Goal: Find specific page/section: Find specific page/section

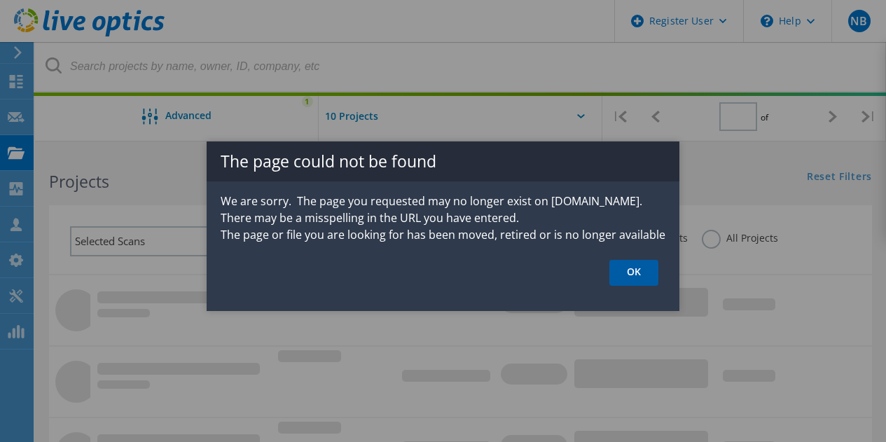
type input "1"
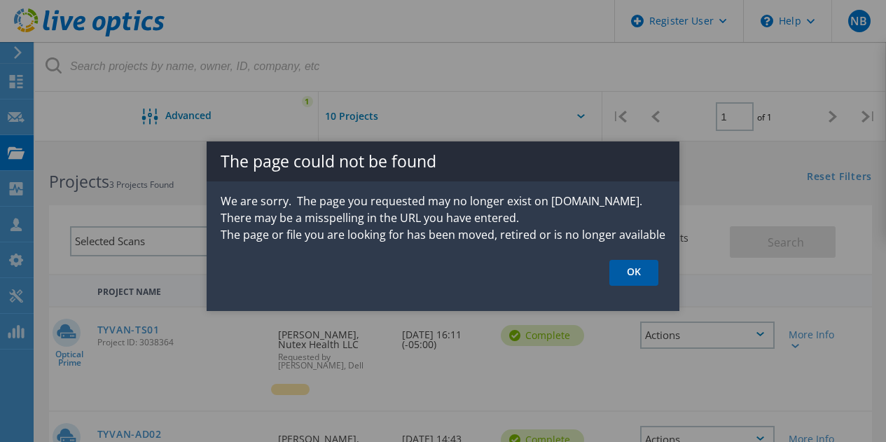
click at [636, 279] on link "OK" at bounding box center [634, 273] width 49 height 26
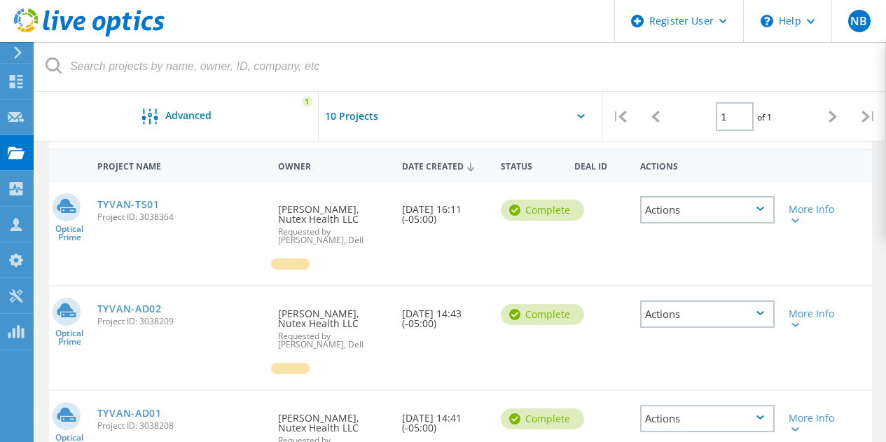
scroll to position [112, 0]
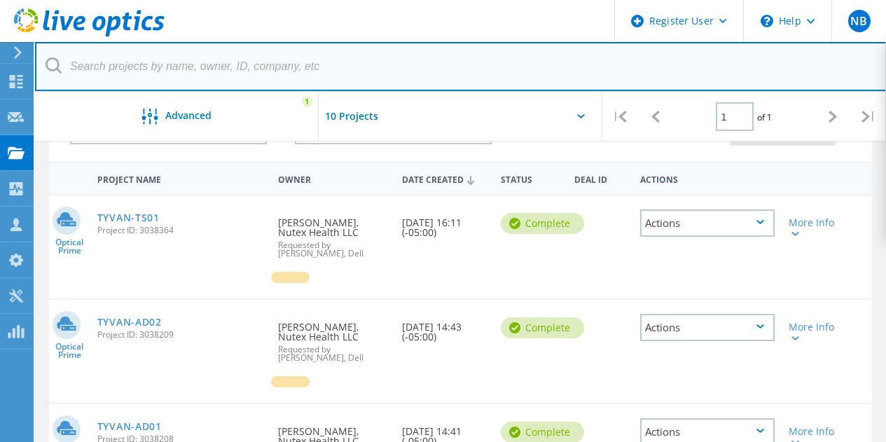
click at [345, 68] on input "text" at bounding box center [461, 66] width 852 height 49
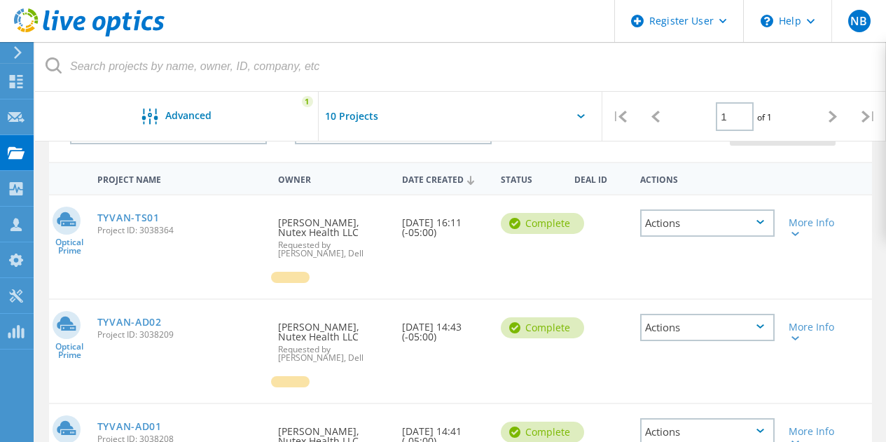
click at [289, 22] on header "Register User \n Help Explore Helpful Articles Contact Support NB Dell User Nic…" at bounding box center [443, 21] width 886 height 42
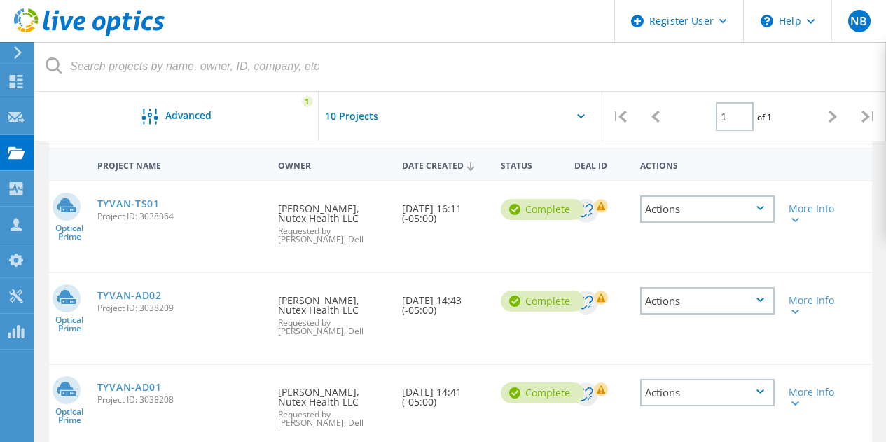
scroll to position [112, 0]
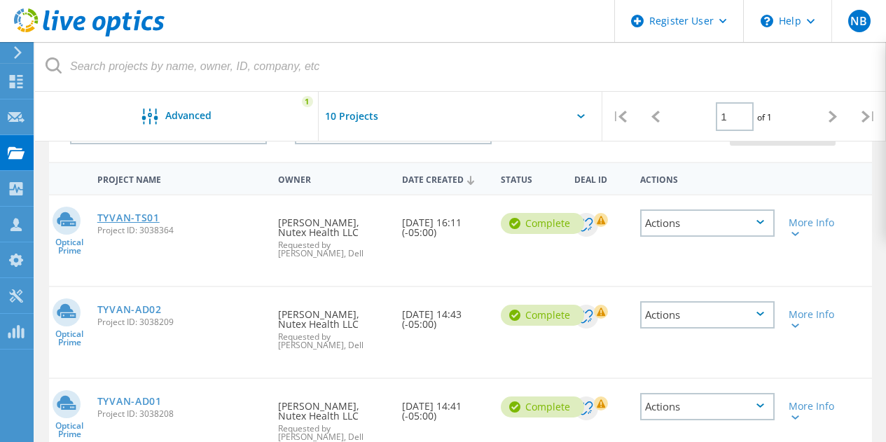
click at [117, 220] on link "TYVAN-TS01" at bounding box center [128, 218] width 62 height 10
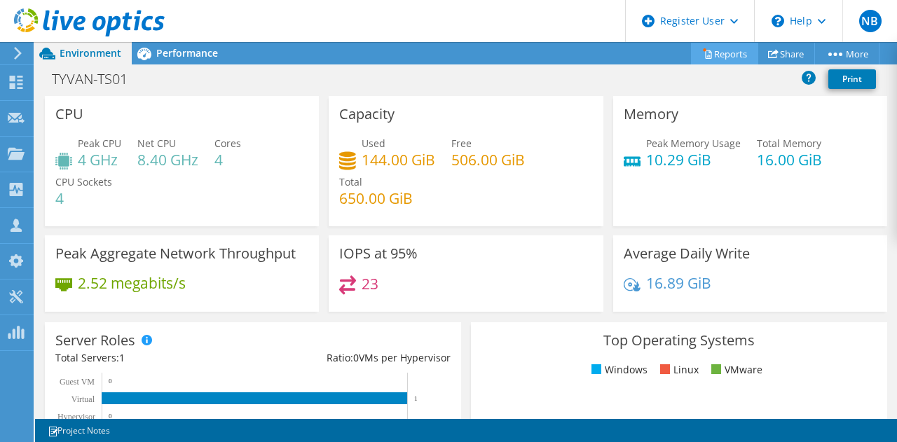
click at [727, 58] on link "Reports" at bounding box center [724, 54] width 67 height 22
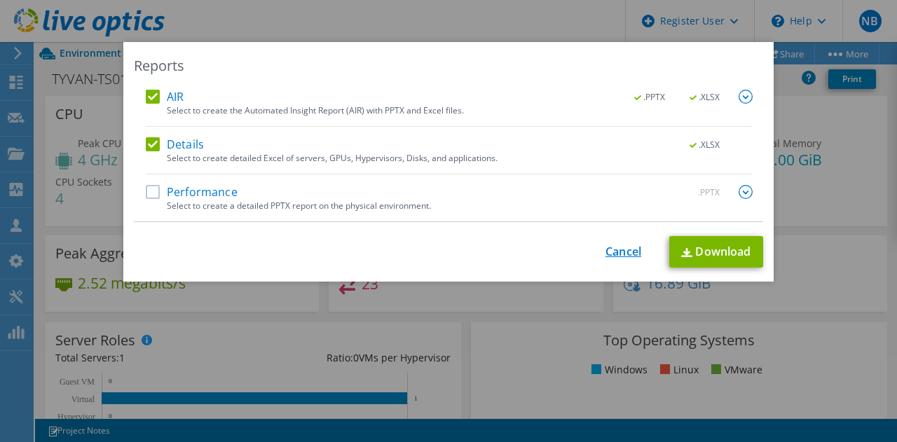
click at [609, 250] on link "Cancel" at bounding box center [623, 251] width 36 height 13
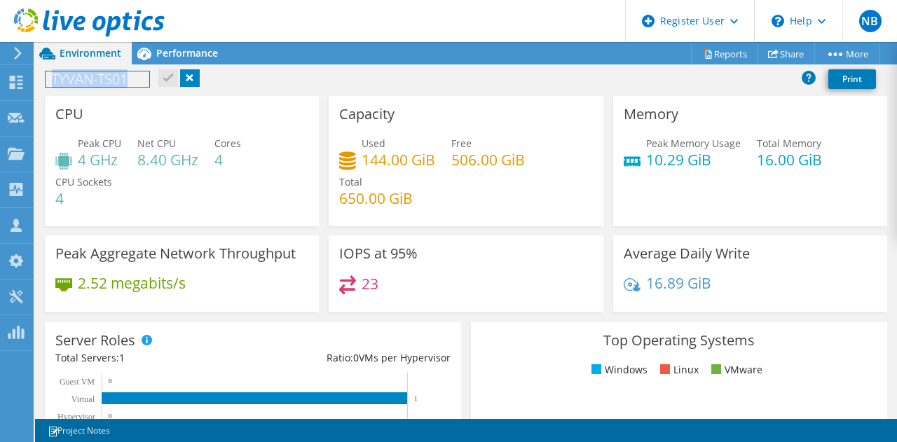
drag, startPoint x: 139, startPoint y: 83, endPoint x: 50, endPoint y: 83, distance: 89.0
click at [50, 83] on h1 "TYVAN-TS01" at bounding box center [98, 78] width 104 height 15
drag, startPoint x: 300, startPoint y: 88, endPoint x: 287, endPoint y: 76, distance: 17.3
click at [300, 88] on div "TYVAN-TS01 Print" at bounding box center [466, 79] width 862 height 26
drag, startPoint x: 249, startPoint y: 109, endPoint x: 267, endPoint y: 107, distance: 17.6
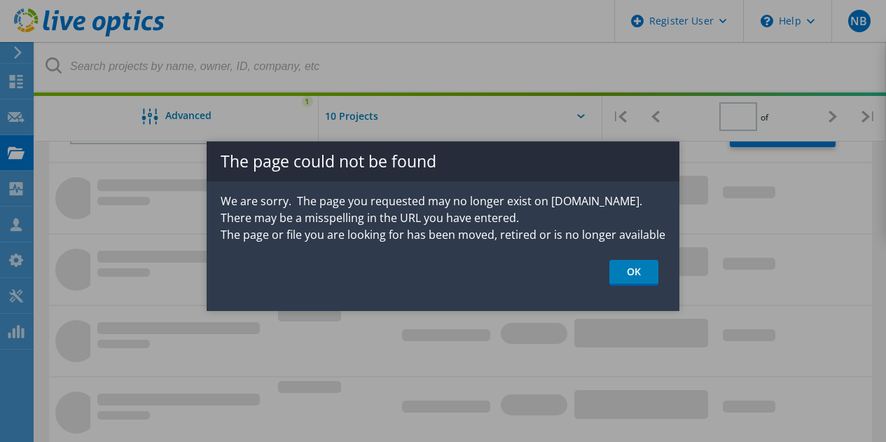
type input "1"
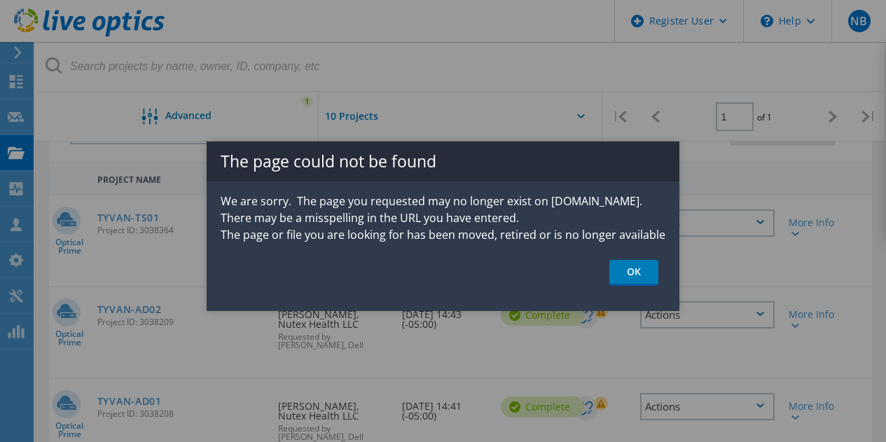
drag, startPoint x: 634, startPoint y: 263, endPoint x: 614, endPoint y: 260, distance: 20.6
click at [633, 263] on link "OK" at bounding box center [634, 273] width 49 height 26
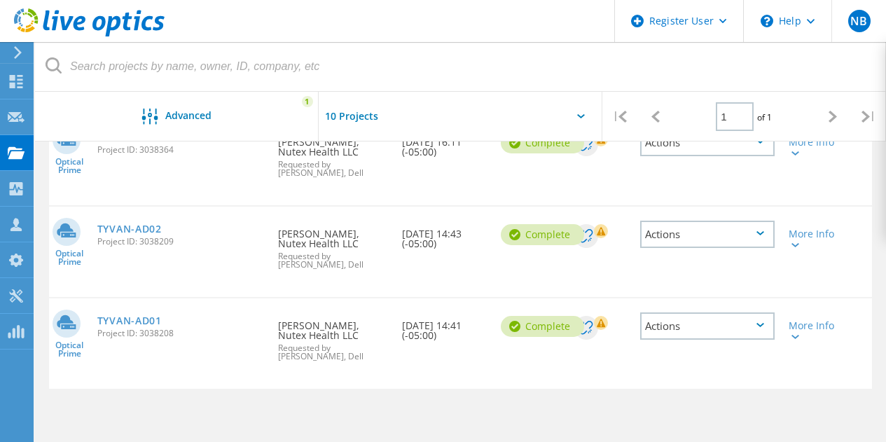
scroll to position [182, 0]
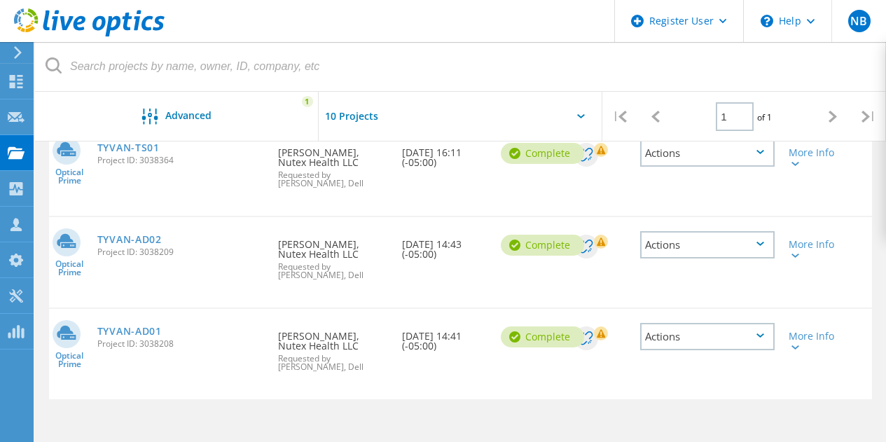
drag, startPoint x: 170, startPoint y: 236, endPoint x: 169, endPoint y: 260, distance: 23.9
click at [163, 239] on div "TYVAN-AD02 Project ID: 3038209" at bounding box center [180, 243] width 181 height 53
drag, startPoint x: 166, startPoint y: 326, endPoint x: 94, endPoint y: 330, distance: 72.3
click at [94, 330] on div "TYVAN-AD01 Project ID: 3038208" at bounding box center [180, 335] width 181 height 53
copy link "TYVAN-AD01"
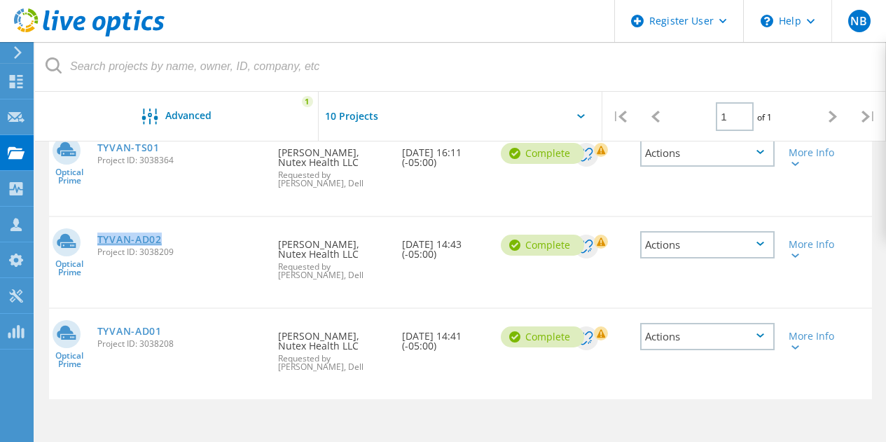
drag, startPoint x: 184, startPoint y: 241, endPoint x: 100, endPoint y: 240, distance: 84.1
click at [100, 240] on div "TYVAN-AD02 Project ID: 3038209" at bounding box center [180, 243] width 181 height 53
copy link "TYVAN-AD02"
